Goal: Book appointment/travel/reservation

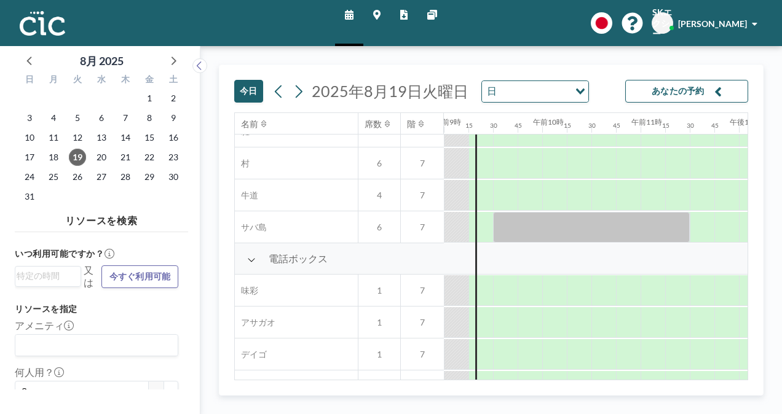
scroll to position [246, 885]
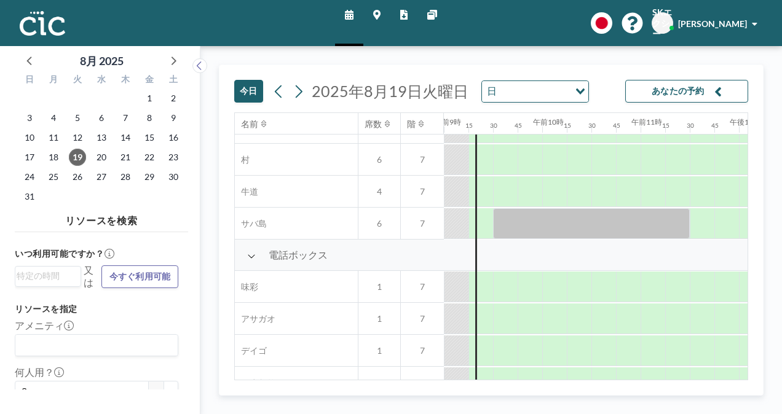
click at [377, 16] on icon at bounding box center [376, 15] width 7 height 10
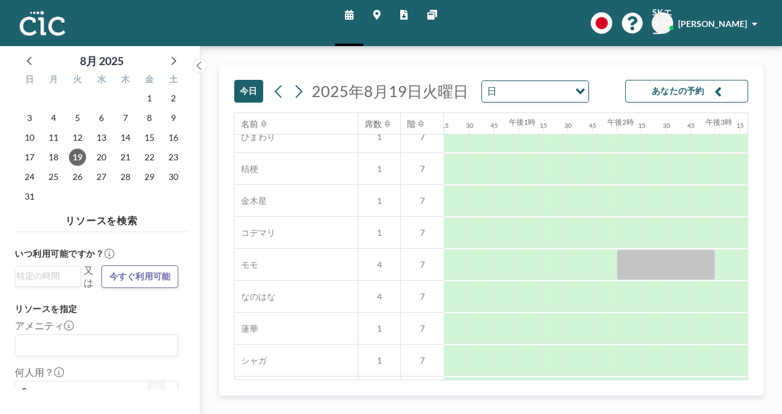
scroll to position [492, 1134]
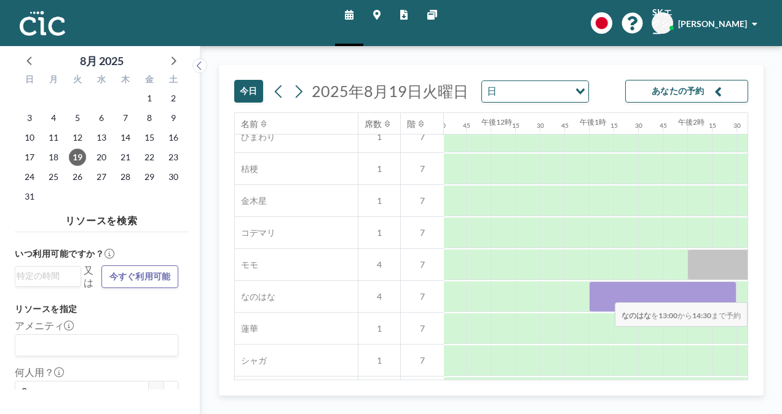
drag, startPoint x: 595, startPoint y: 300, endPoint x: 714, endPoint y: 293, distance: 119.5
click at [714, 293] on div at bounding box center [663, 297] width 148 height 31
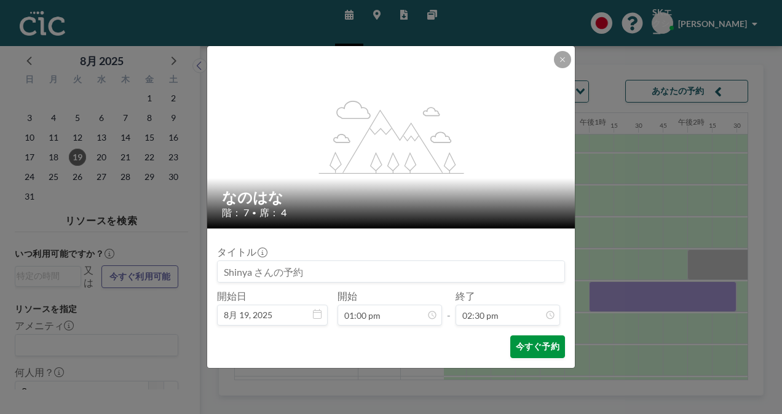
click at [536, 342] on font "今すぐ予約" at bounding box center [538, 347] width 44 height 12
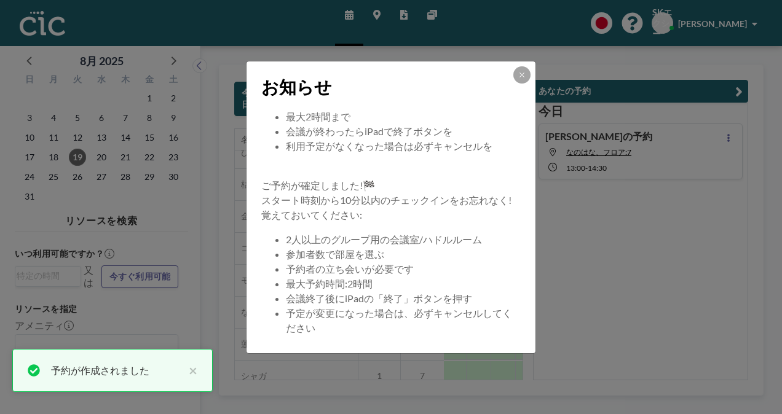
scroll to position [118, 0]
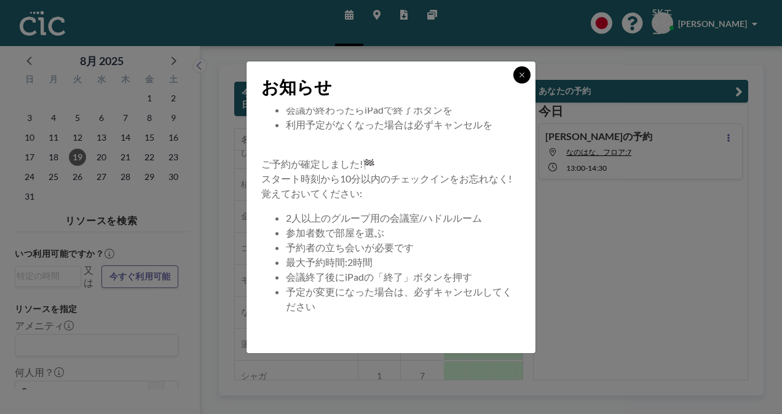
click at [529, 77] on button at bounding box center [521, 74] width 17 height 17
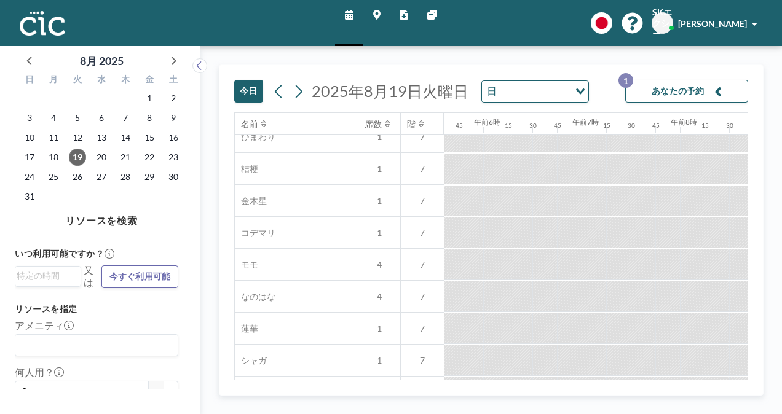
scroll to position [492, 0]
click at [730, 20] on span "[PERSON_NAME]" at bounding box center [712, 23] width 69 height 10
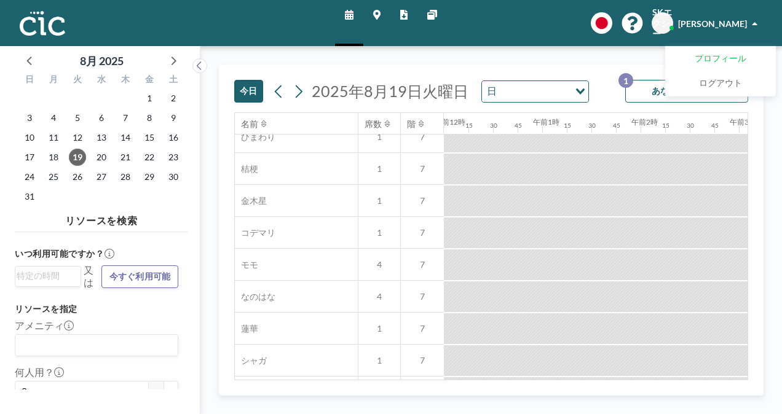
click at [729, 54] on span "プロフィール" at bounding box center [721, 59] width 52 height 12
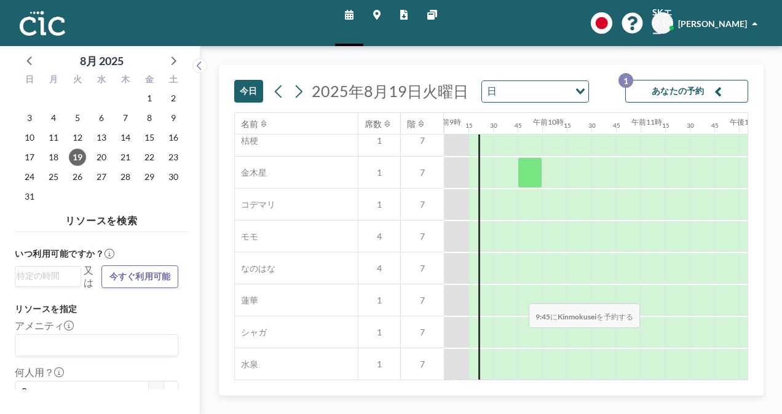
scroll to position [553, 885]
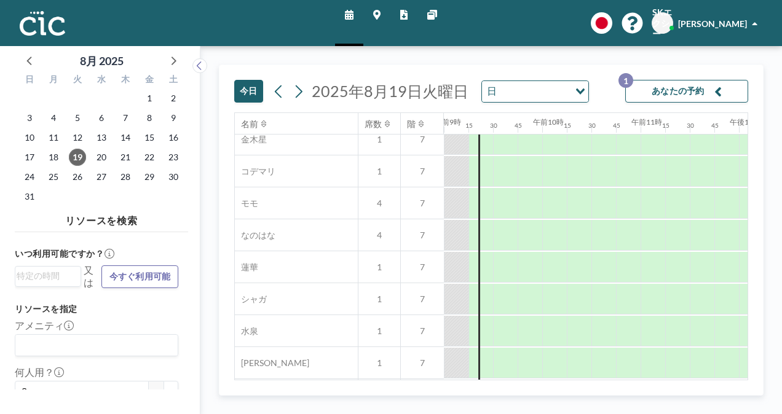
click at [729, 25] on span "[PERSON_NAME]" at bounding box center [712, 23] width 69 height 10
click at [723, 51] on link "プロフィール" at bounding box center [720, 59] width 109 height 25
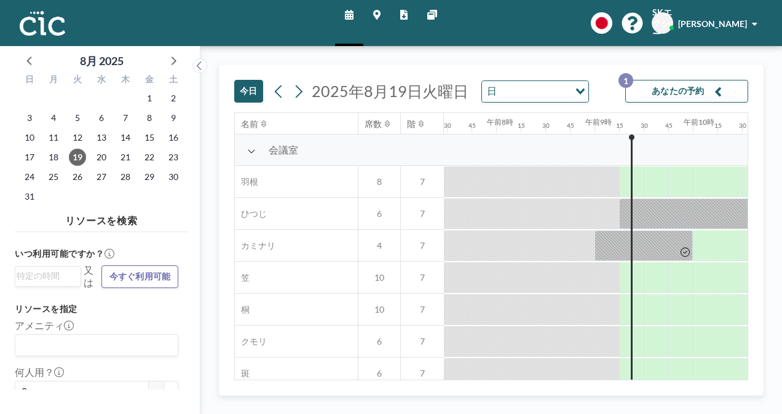
scroll to position [0, 885]
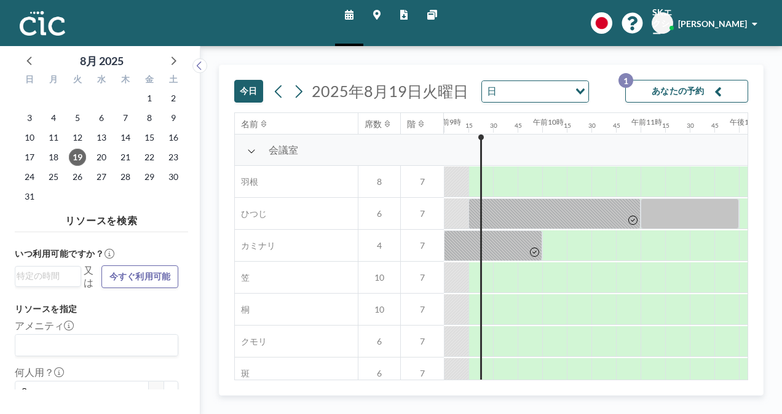
click at [398, 14] on link "レポート" at bounding box center [403, 23] width 27 height 46
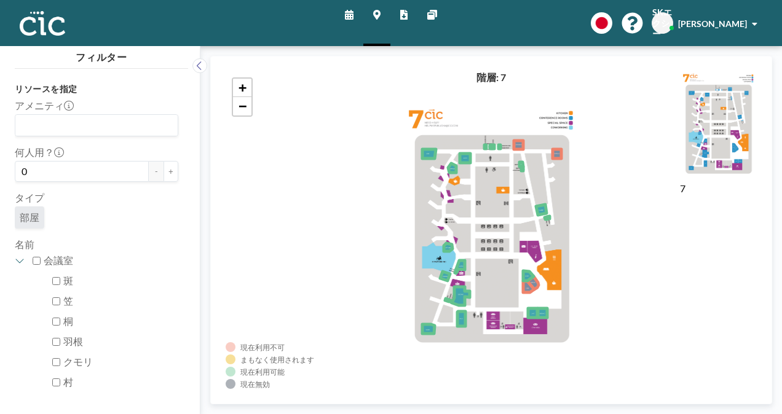
click at [354, 12] on link "スケジュール" at bounding box center [349, 23] width 28 height 46
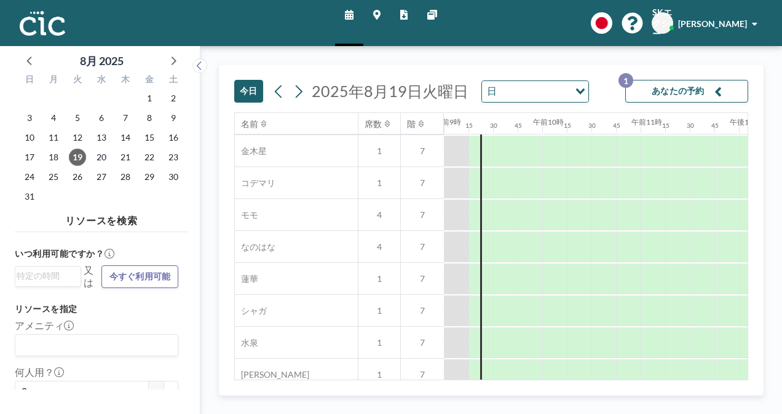
scroll to position [553, 885]
drag, startPoint x: 428, startPoint y: 374, endPoint x: 360, endPoint y: 366, distance: 68.6
click at [360, 366] on div "[PERSON_NAME] 1 7" at bounding box center [339, 363] width 209 height 32
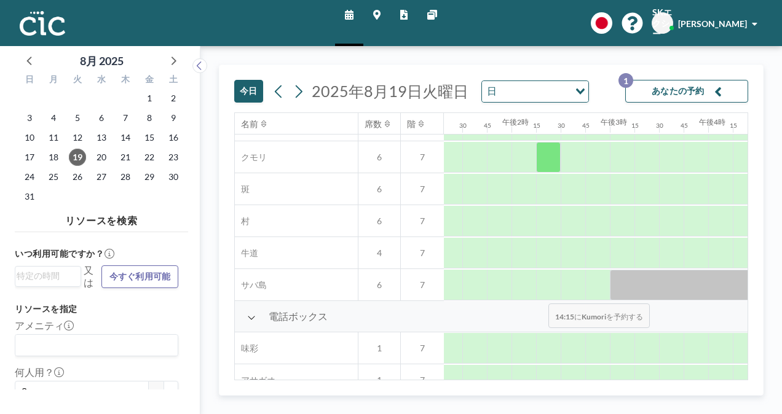
scroll to position [0, 1309]
